Goal: Task Accomplishment & Management: Use online tool/utility

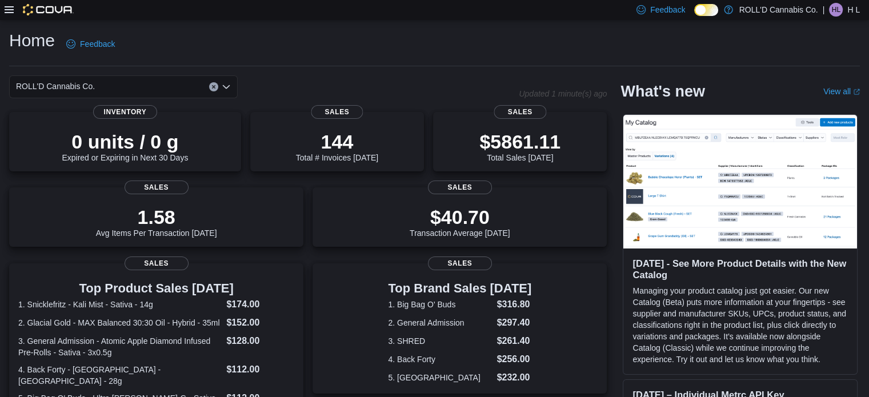
click at [7, 3] on div at bounding box center [39, 10] width 69 height 20
click at [9, 9] on icon at bounding box center [9, 9] width 9 height 7
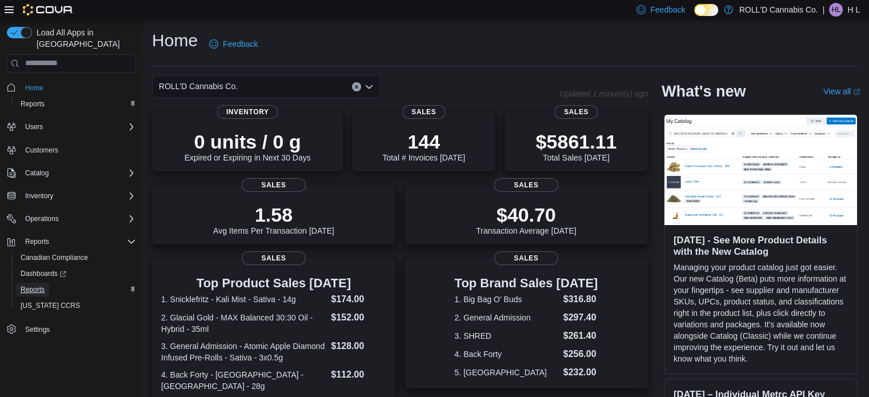
click at [35, 285] on span "Reports" at bounding box center [33, 289] width 24 height 9
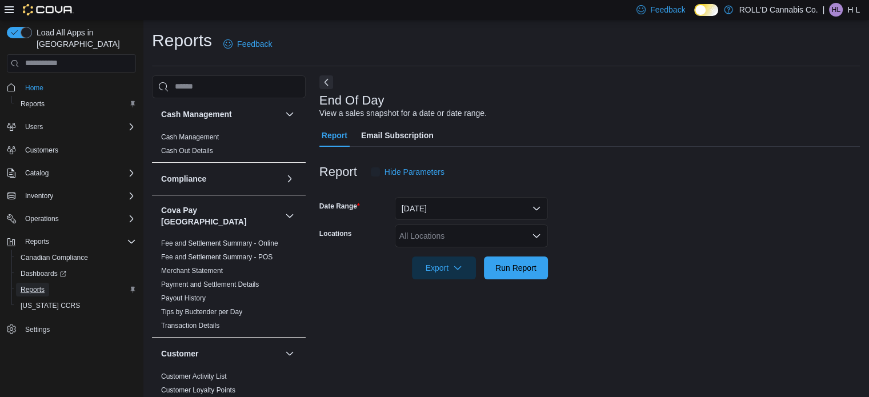
scroll to position [7, 0]
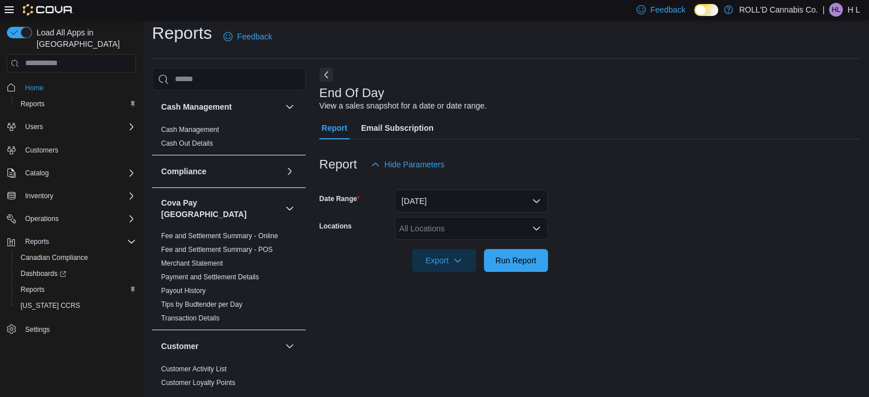
click at [531, 275] on div at bounding box center [589, 279] width 540 height 14
click at [524, 262] on span "Run Report" at bounding box center [515, 259] width 41 height 11
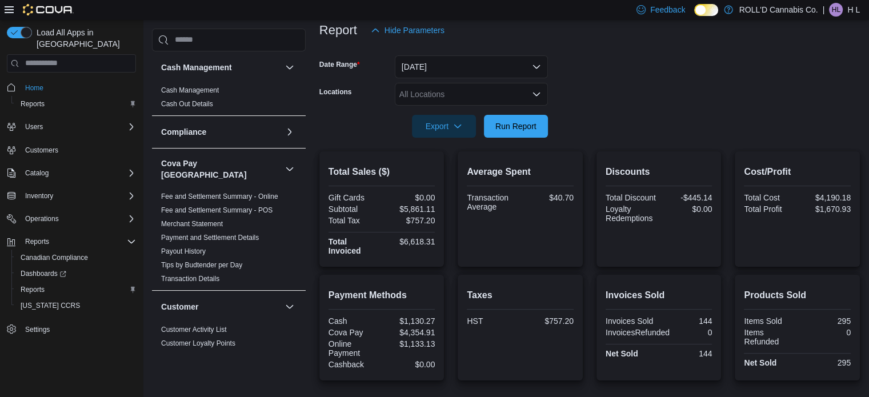
scroll to position [111, 0]
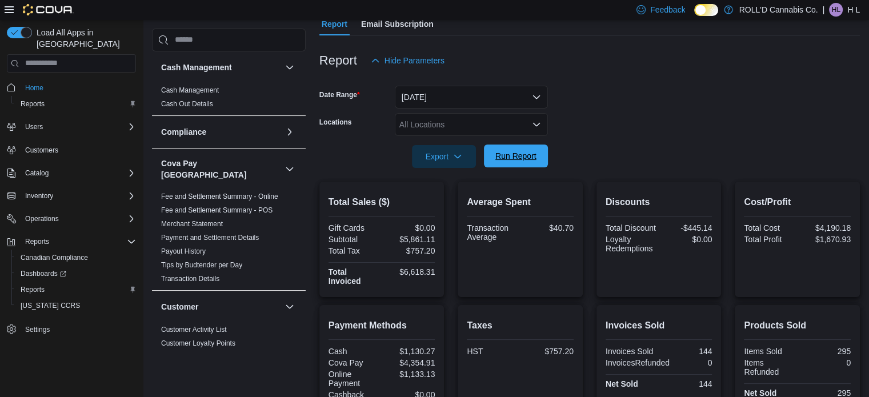
click at [511, 153] on span "Run Report" at bounding box center [515, 155] width 41 height 11
click at [520, 159] on span "Run Report" at bounding box center [515, 155] width 41 height 11
